Goal: Transaction & Acquisition: Subscribe to service/newsletter

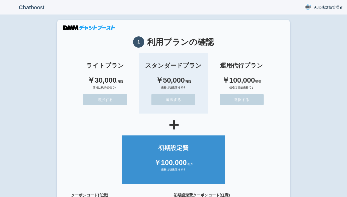
click at [177, 96] on button "選択する" at bounding box center [173, 100] width 44 height 12
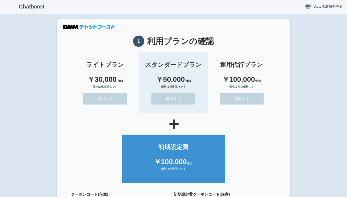
scroll to position [1, 0]
click at [179, 99] on button "選択する" at bounding box center [173, 99] width 44 height 12
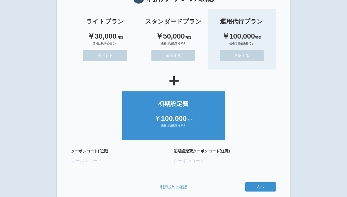
scroll to position [49, 0]
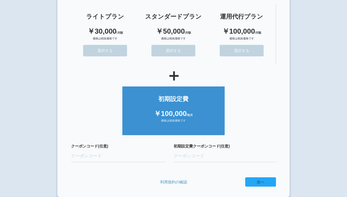
click at [261, 180] on button "次へ" at bounding box center [260, 182] width 31 height 9
click at [165, 5] on x-pw-glass at bounding box center [173, 98] width 347 height 197
click at [261, 182] on button "次へ" at bounding box center [260, 182] width 31 height 9
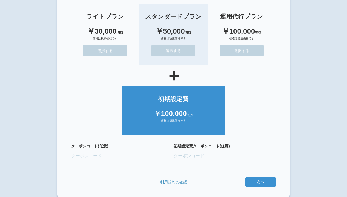
click at [184, 49] on button "選択する" at bounding box center [173, 51] width 44 height 12
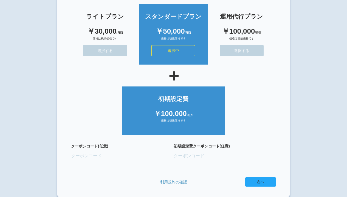
click at [253, 183] on button "次へ" at bounding box center [260, 182] width 31 height 9
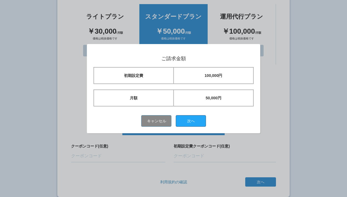
click at [201, 118] on button "次へ" at bounding box center [191, 121] width 30 height 12
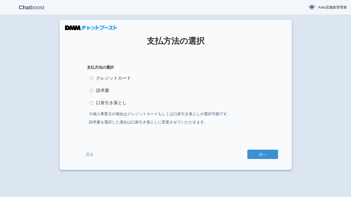
click at [112, 79] on label "クレジットカード" at bounding box center [175, 78] width 177 height 11
click at [93, 79] on input "クレジットカード" at bounding box center [92, 79] width 4 height 4
radio input "true"
click at [268, 156] on button "次へ" at bounding box center [262, 154] width 31 height 9
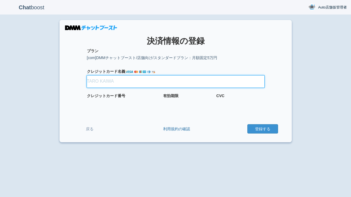
click at [99, 84] on input "クレジット カード名義" at bounding box center [175, 82] width 177 height 12
type input "TEST"
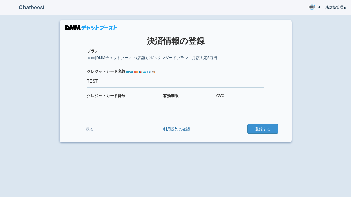
click at [101, 105] on form "プラン [com]DMMチャットブースト/店舗向け/スタンダードプラン：月額固定5万円 適用クーポン クレジット カード名義 TEST クレジット カード番号…" at bounding box center [175, 91] width 205 height 86
click at [254, 128] on button "登録する" at bounding box center [262, 128] width 31 height 9
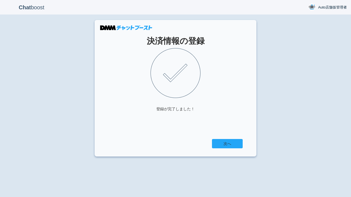
click at [233, 144] on link "次へ" at bounding box center [227, 143] width 31 height 9
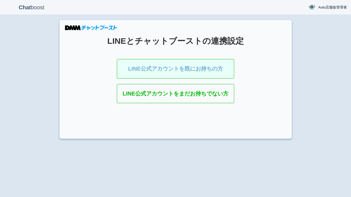
drag, startPoint x: 175, startPoint y: 74, endPoint x: 177, endPoint y: 77, distance: 3.3
click at [175, 74] on link "LINE公式アカウントを既にお持ちの方" at bounding box center [175, 68] width 117 height 19
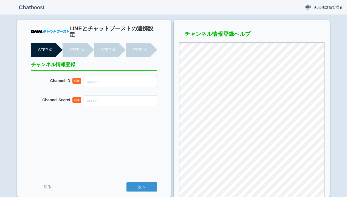
click at [103, 76] on input "Channel ID" at bounding box center [120, 81] width 73 height 11
paste input "2008264432"
type input "2008264432"
click at [112, 96] on input "Channel Secret" at bounding box center [120, 100] width 73 height 11
paste input "90f929a0f26ef47599762529f3e23fd3"
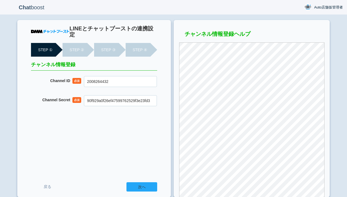
type input "90f929a0f26ef47599762529f3e23fd3"
click at [137, 185] on input "次へ" at bounding box center [141, 187] width 31 height 9
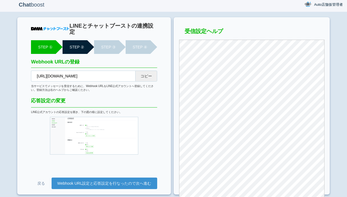
scroll to position [5, 0]
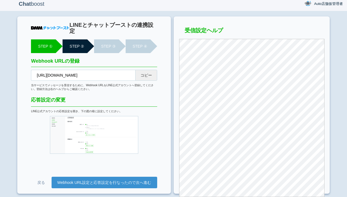
drag, startPoint x: 157, startPoint y: 119, endPoint x: 151, endPoint y: 128, distance: 10.8
click at [157, 119] on link at bounding box center [94, 135] width 126 height 38
click at [154, 161] on link at bounding box center [173, 98] width 347 height 197
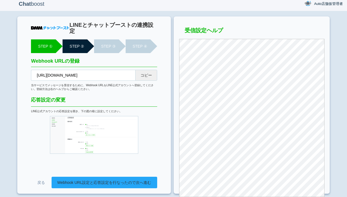
click at [131, 178] on link "Webhook URL設定と応答設定を行なったので次へ進む" at bounding box center [105, 183] width 106 height 12
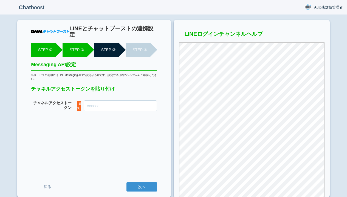
click at [111, 101] on input "チャネル アクセストークン" at bounding box center [120, 106] width 73 height 11
paste input "gyKFXw3s1Bs2foywQi1Om7swYA+Cwtqui7xzERKafB0+CD6JNVPzLEhFiXFAm7DdutHlt9HDzavHzKg…"
type input "gyKFXw3s1Bs2foywQi1Om7swYA+Cwtqui7xzERKafB0+CD6JNVPzLEhFiXFAm7DdutHlt9HDzavHzKg…"
click at [141, 185] on input "次へ" at bounding box center [141, 187] width 31 height 9
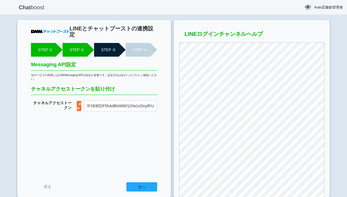
scroll to position [0, 0]
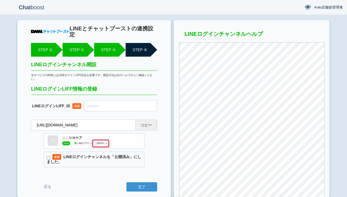
click at [118, 101] on input "text" at bounding box center [120, 106] width 73 height 11
paste input "2008264434-0P2NX6aZ"
type input "2008264434-0P2NX6aZ"
click at [129, 152] on label "必須 LINEログインチャンネルを「公開済み」にしました。" at bounding box center [94, 160] width 101 height 16
click at [50, 156] on input "必須 LINEログインチャンネルを「公開済み」にしました。" at bounding box center [49, 158] width 4 height 4
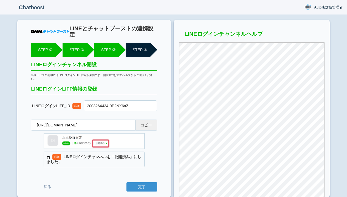
checkbox input "true"
click at [143, 187] on input "完了" at bounding box center [141, 187] width 31 height 9
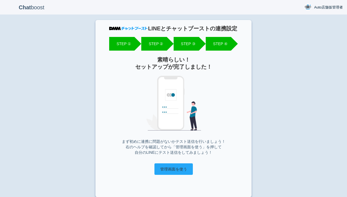
click at [179, 170] on input "管理画面を使う" at bounding box center [173, 170] width 38 height 12
